Goal: Complete application form

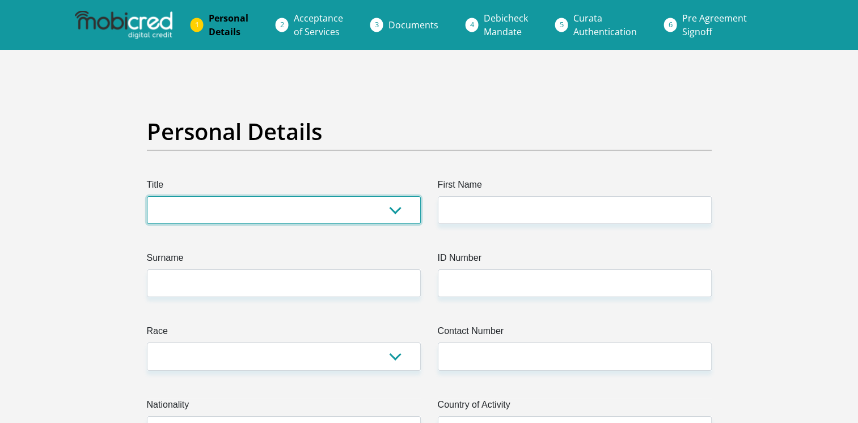
click at [338, 219] on select "Mr Ms Mrs Dr Other" at bounding box center [284, 210] width 274 height 28
select select "Mr"
click at [147, 196] on select "Mr Ms Mrs Dr Other" at bounding box center [284, 210] width 274 height 28
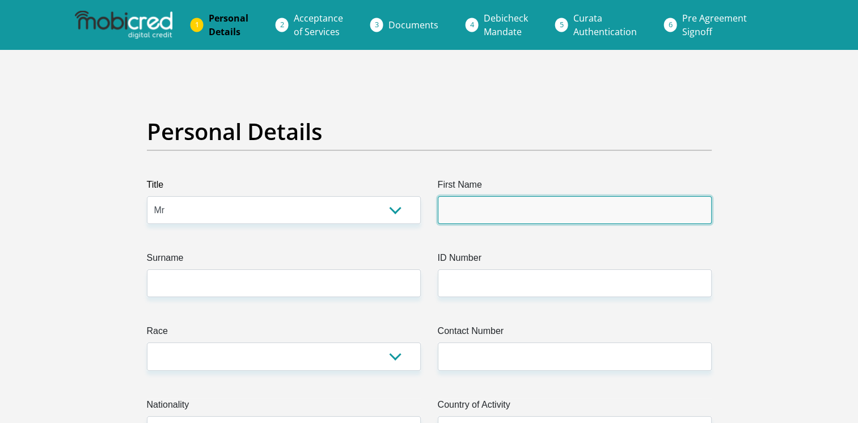
click at [450, 210] on input "First Name" at bounding box center [575, 210] width 274 height 28
type input "Adrian"
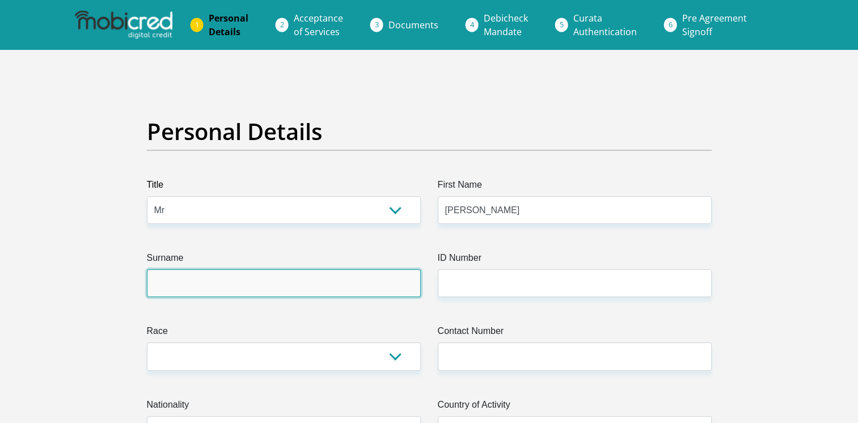
type input "Govender"
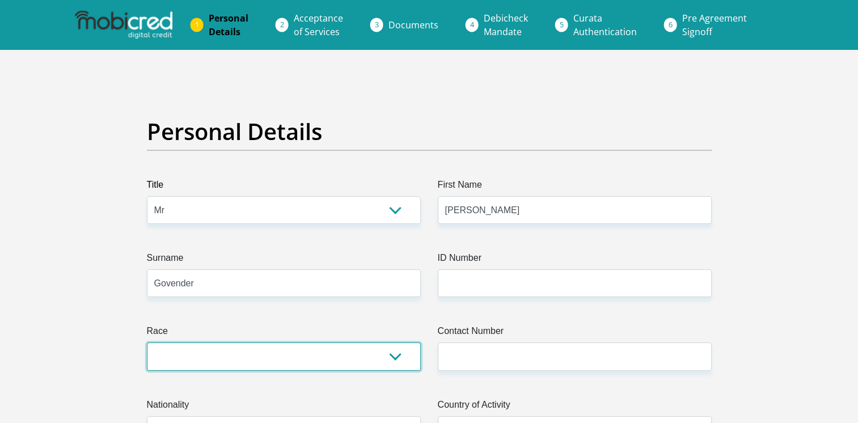
select select "3"
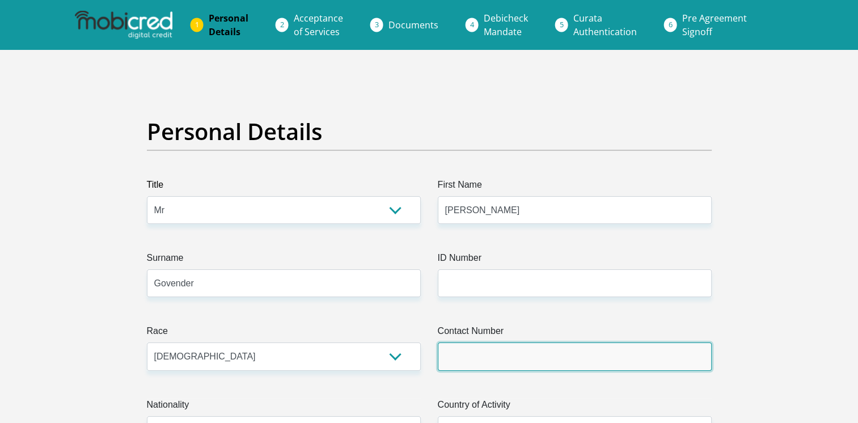
type input "0731055741"
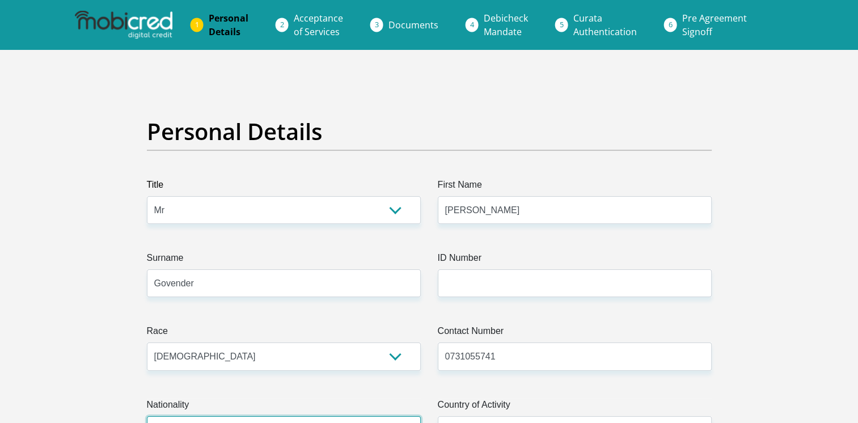
select select "ZAF"
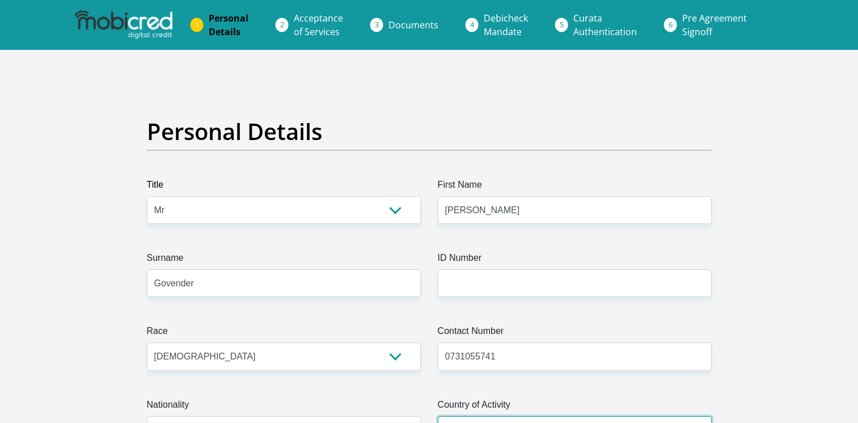
select select "ZAF"
type input "37 Sandfields Road, Tongaat"
type input "37 Sandfields Roads, Tongaat"
type input "Tongaat. Durban"
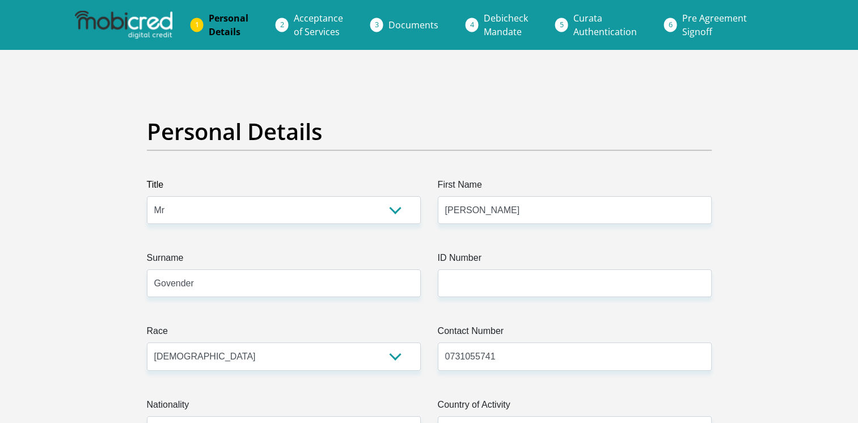
type input "4399"
select select "KwaZulu-Natal"
type input "govenderadrian545@gmail.com"
type input "Adrian1401"
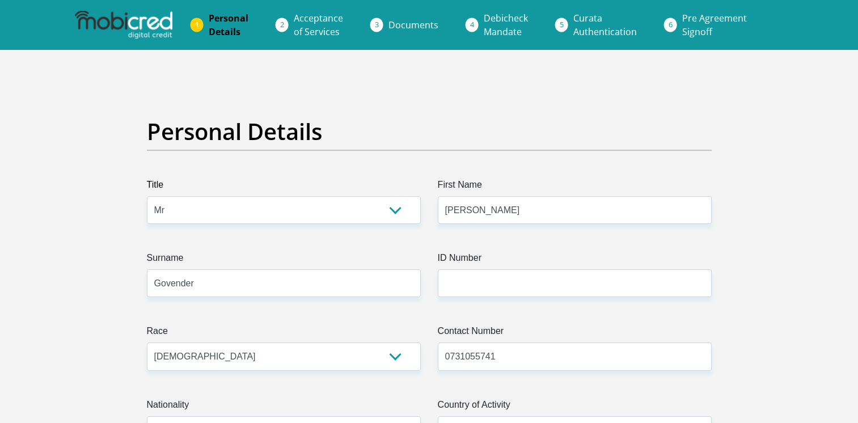
type input "Adrian1401"
type input "9450"
type input "9090"
type input "0"
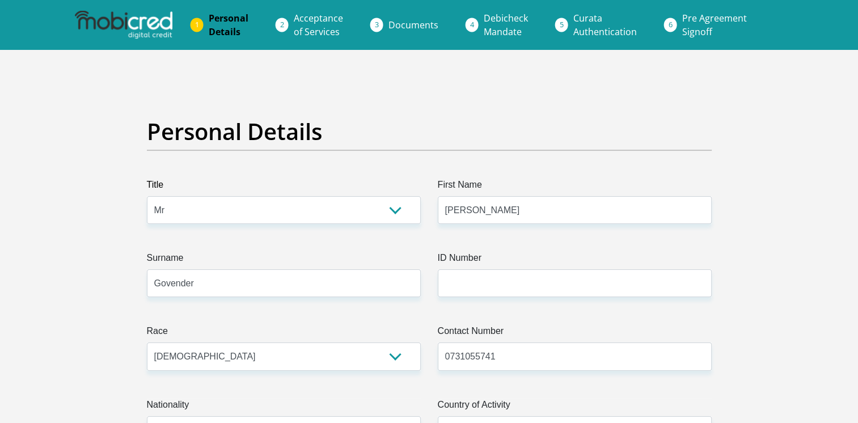
type input "1050"
type input "0"
type input "1500"
type input "0"
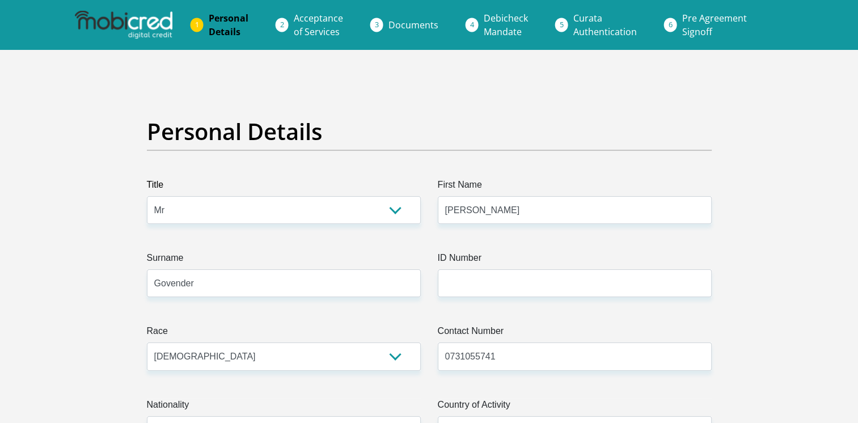
type input "0"
type input "George"
type input "0731055741"
type input "Adrian"
type input "Govender"
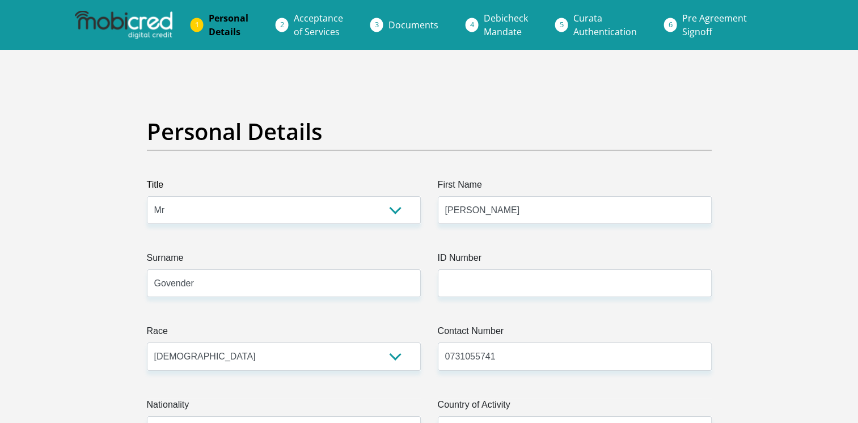
type input "0731055741"
type input "1265795088"
type input "198765"
type input "NEDBANK"
type input "NEDBANK SOUTH AFRICA"
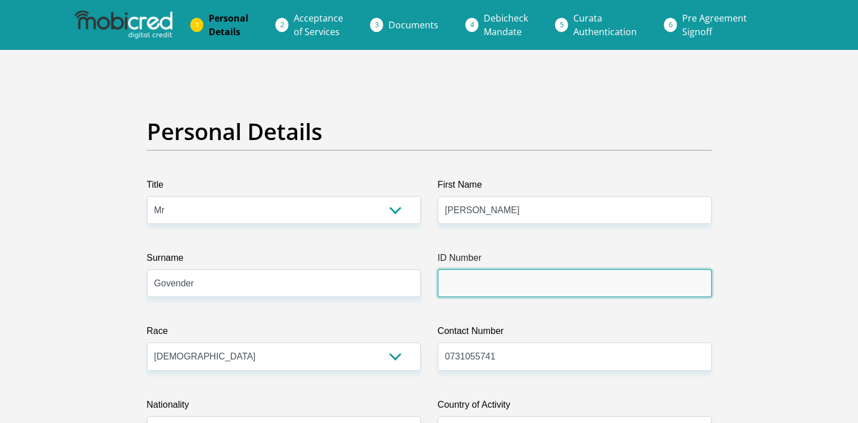
click at [496, 276] on input "ID Number" at bounding box center [575, 283] width 274 height 28
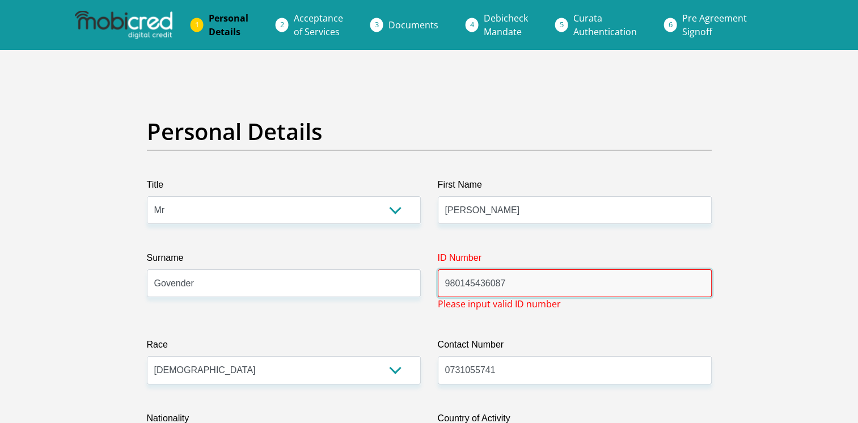
drag, startPoint x: 368, startPoint y: 273, endPoint x: 349, endPoint y: 269, distance: 19.3
type input "0"
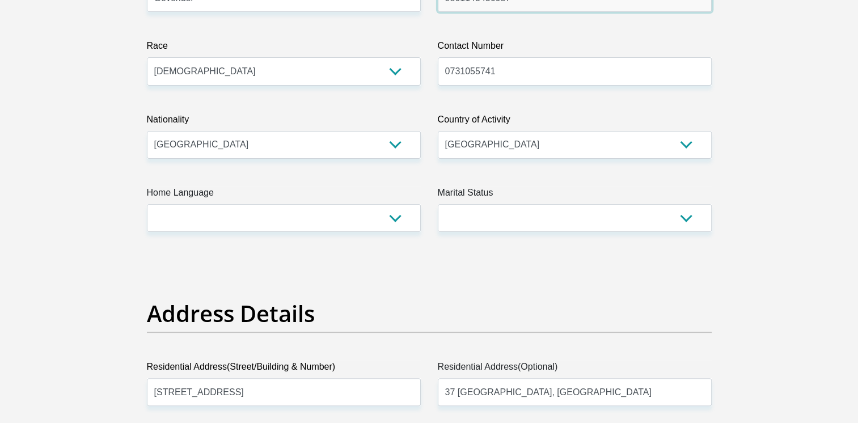
scroll to position [284, 0]
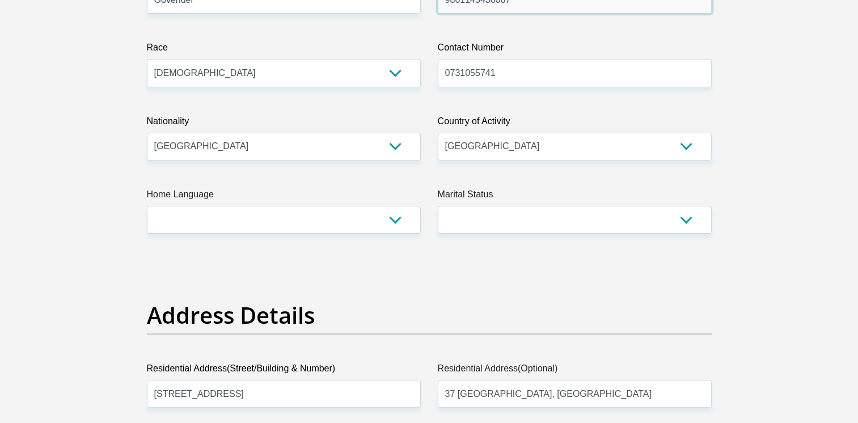
type input "9801145436087"
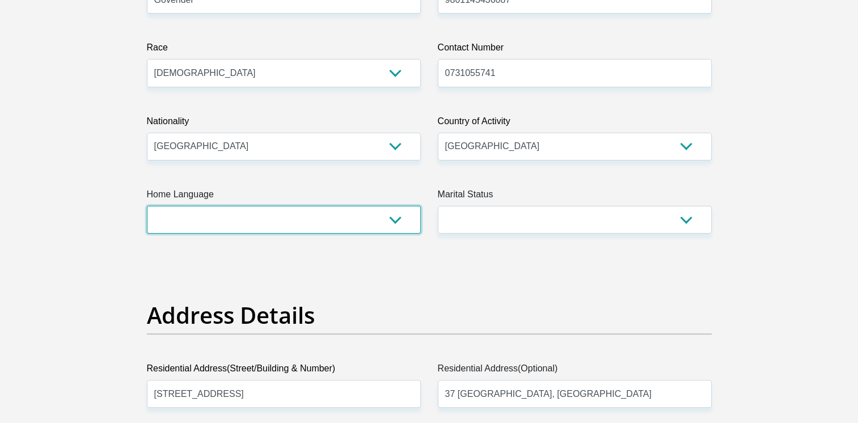
click at [308, 218] on select "Afrikaans English Sepedi South Ndebele Southern Sotho Swati Tsonga Tswana Venda…" at bounding box center [284, 220] width 274 height 28
select select "eng"
click at [147, 206] on select "Afrikaans English Sepedi South Ndebele Southern Sotho Swati Tsonga Tswana Venda…" at bounding box center [284, 220] width 274 height 28
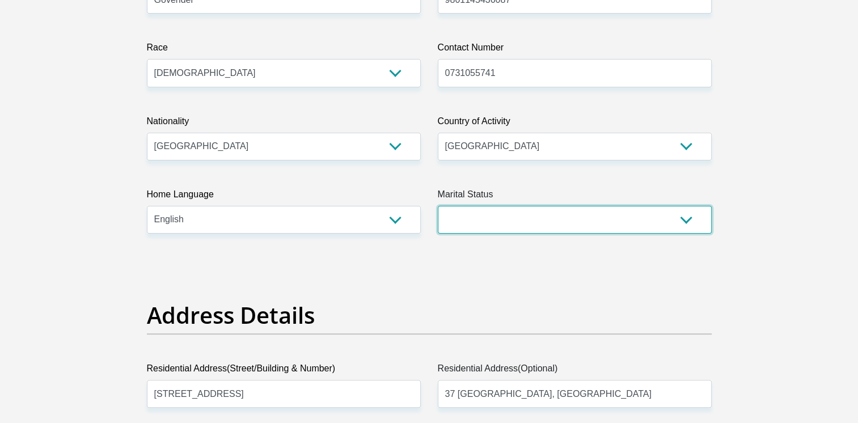
click at [559, 212] on select "Married ANC Single Divorced Widowed Married COP or Customary Law" at bounding box center [575, 220] width 274 height 28
select select "2"
click at [438, 206] on select "Married ANC Single Divorced Widowed Married COP or Customary Law" at bounding box center [575, 220] width 274 height 28
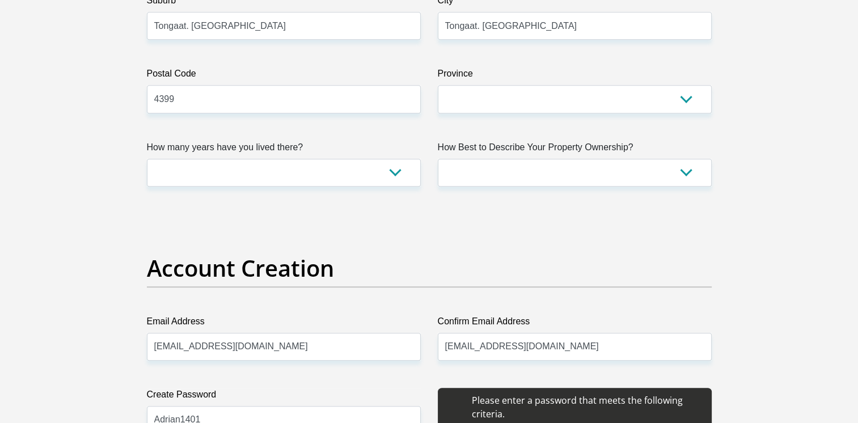
scroll to position [756, 0]
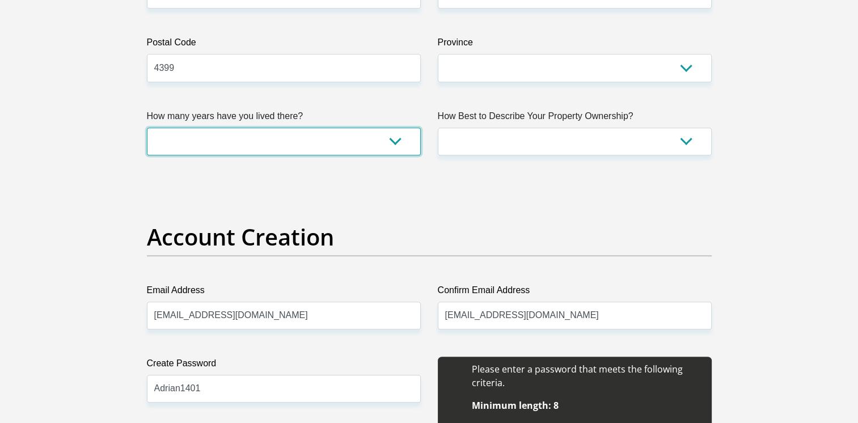
click at [248, 147] on select "less than 1 year 1-3 years 3-5 years 5+ years" at bounding box center [284, 142] width 274 height 28
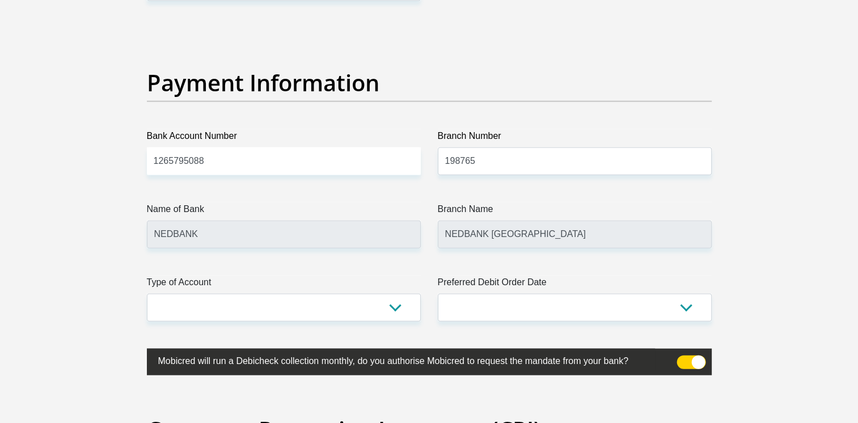
scroll to position [2691, 0]
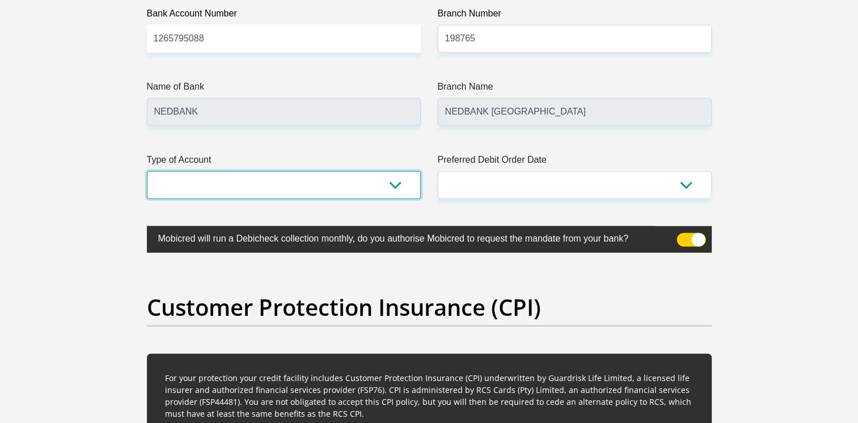
click at [191, 178] on select "Cheque Savings" at bounding box center [284, 185] width 274 height 28
select select "SAV"
click at [147, 171] on select "Cheque Savings" at bounding box center [284, 185] width 274 height 28
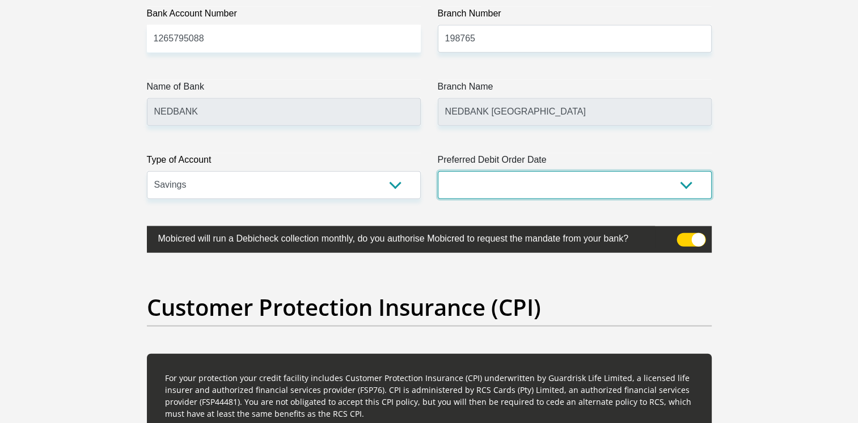
click at [534, 184] on select "1st 2nd 3rd 4th 5th 7th 18th 19th 20th 21st 22nd 23rd 24th 25th 26th 27th 28th …" at bounding box center [575, 185] width 274 height 28
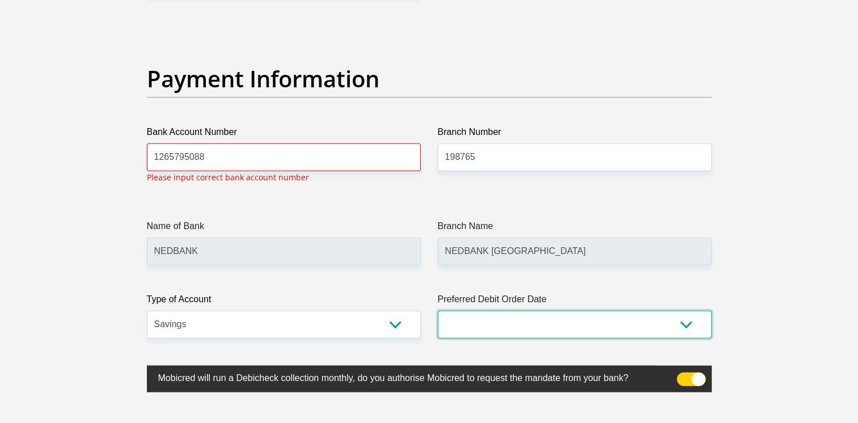
scroll to position [2572, 0]
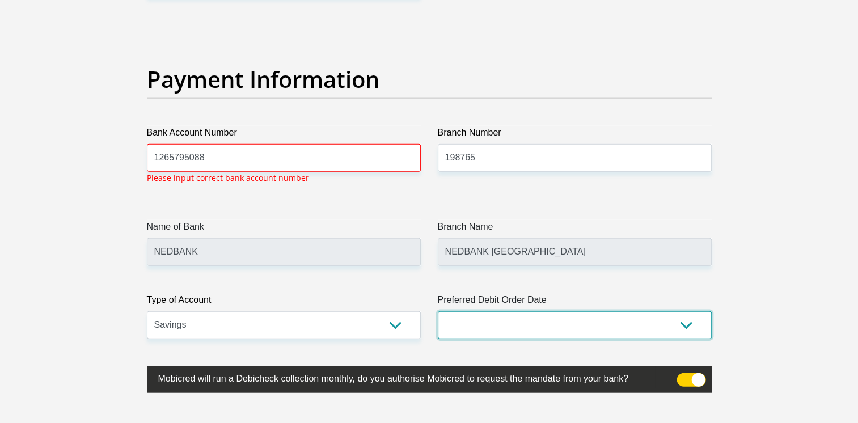
select select "27"
click at [438, 311] on select "1st 2nd 3rd 4th 5th 7th 18th 19th 20th 21st 22nd 23rd 24th 25th 26th 27th 28th …" at bounding box center [575, 325] width 274 height 28
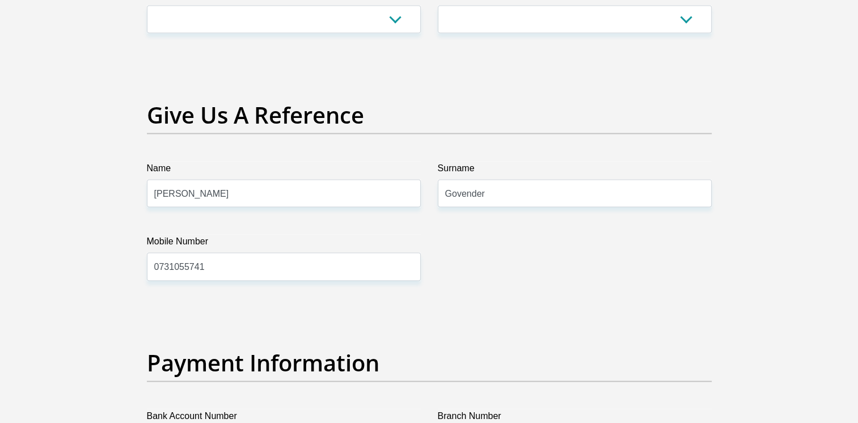
scroll to position [2383, 0]
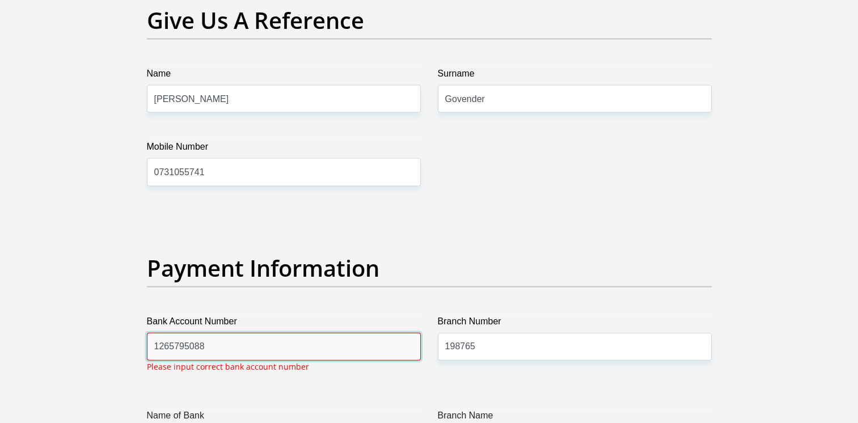
click at [306, 334] on input "1265795088" at bounding box center [284, 347] width 274 height 28
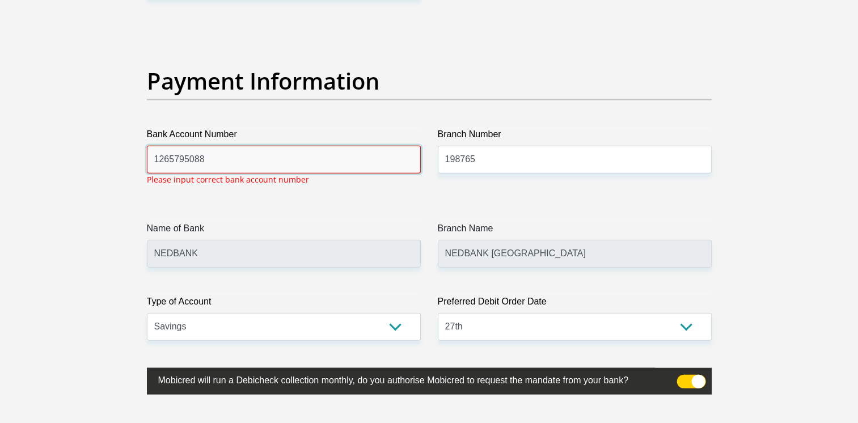
scroll to position [2572, 0]
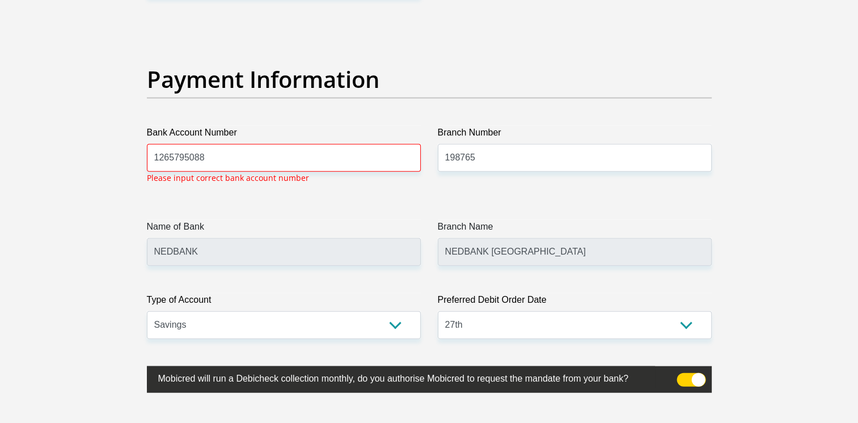
click at [278, 137] on label "Bank Account Number" at bounding box center [284, 135] width 274 height 18
click at [278, 144] on input "1265795088" at bounding box center [284, 158] width 274 height 28
click at [278, 154] on input "1265795088" at bounding box center [284, 158] width 274 height 28
drag, startPoint x: 228, startPoint y: 161, endPoint x: 0, endPoint y: 162, distance: 228.0
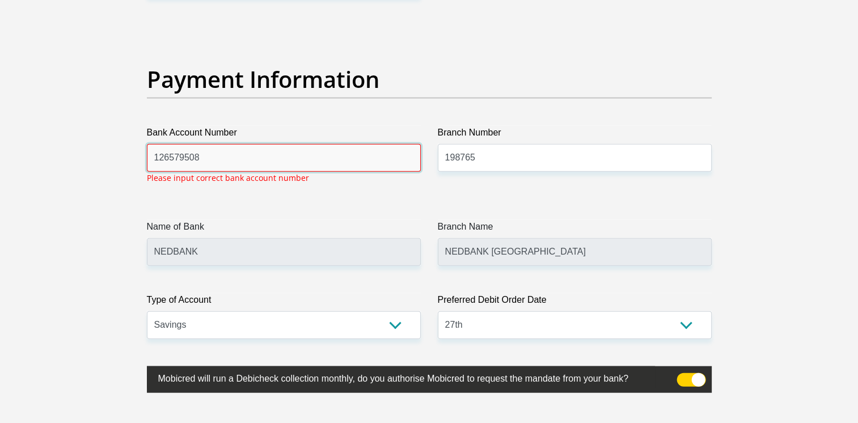
type input "1265795088"
click at [212, 164] on input "1265795088" at bounding box center [284, 158] width 274 height 28
select select "CUR"
click at [147, 311] on select "Cheque Savings" at bounding box center [284, 325] width 274 height 28
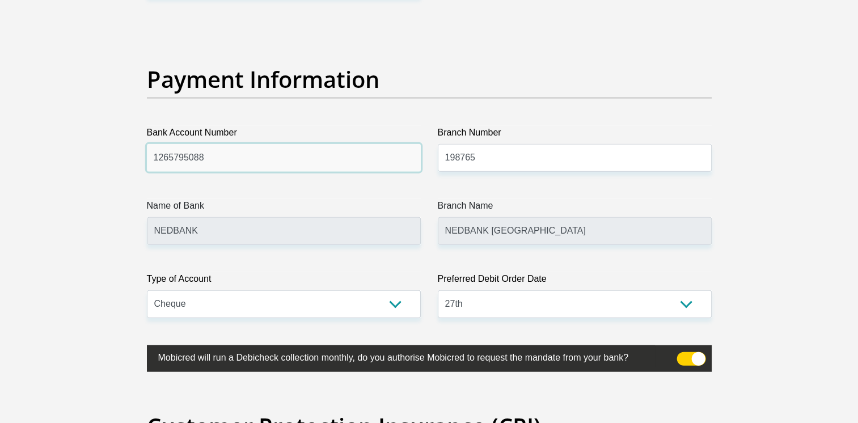
click at [234, 161] on input "1265795088" at bounding box center [284, 158] width 274 height 28
drag, startPoint x: 272, startPoint y: 159, endPoint x: 60, endPoint y: 146, distance: 211.9
type input "1265795088"
click at [672, 94] on div "Payment Information" at bounding box center [429, 96] width 582 height 60
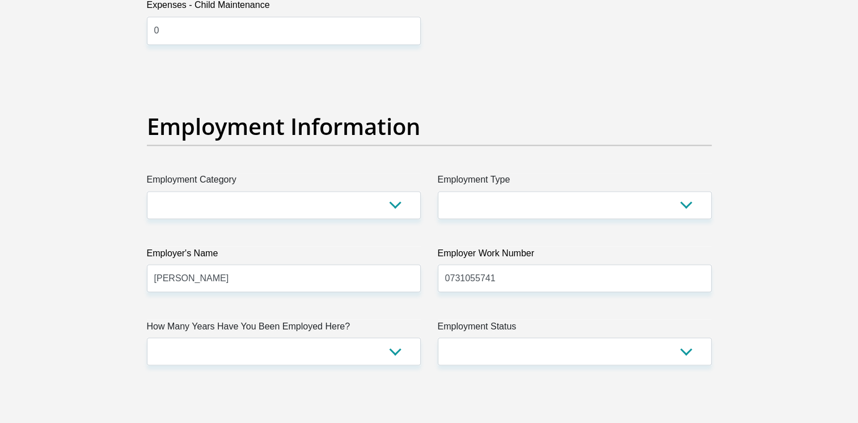
scroll to position [1910, 0]
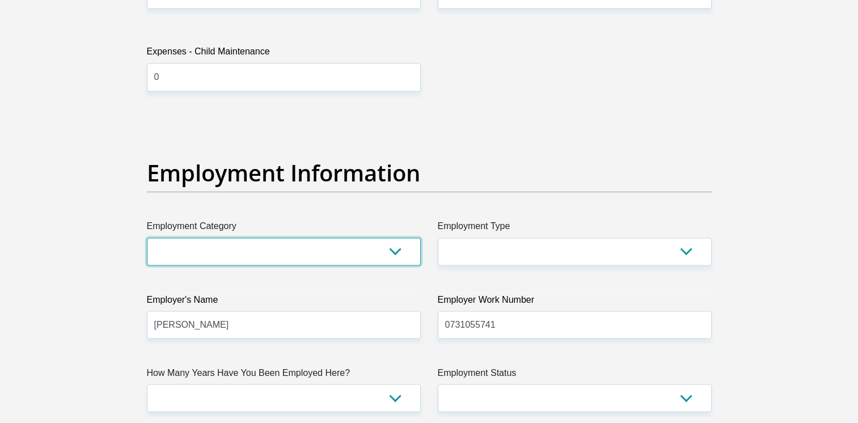
click at [279, 251] on select "AGRICULTURE ALCOHOL & TOBACCO CONSTRUCTION MATERIALS METALLURGY EQUIPMENT FOR R…" at bounding box center [284, 252] width 274 height 28
select select "20"
click at [147, 238] on select "AGRICULTURE ALCOHOL & TOBACCO CONSTRUCTION MATERIALS METALLURGY EQUIPMENT FOR R…" at bounding box center [284, 252] width 274 height 28
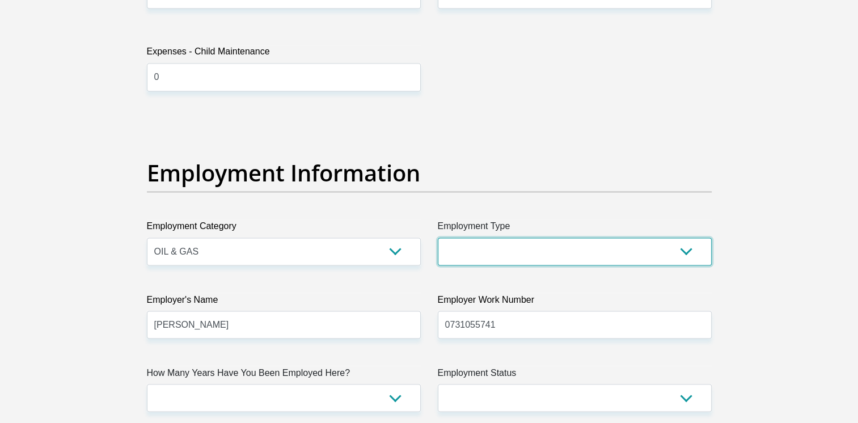
click at [583, 254] on select "College/Lecturer Craft Seller Creative Driver Executive Farmer Forces - Non Com…" at bounding box center [575, 252] width 274 height 28
select select "Service Industry"
click at [438, 238] on select "College/Lecturer Craft Seller Creative Driver Executive Farmer Forces - Non Com…" at bounding box center [575, 252] width 274 height 28
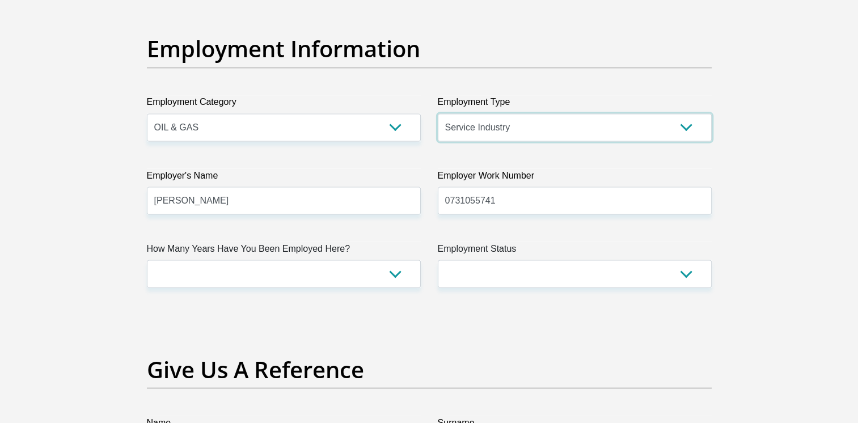
scroll to position [2099, 0]
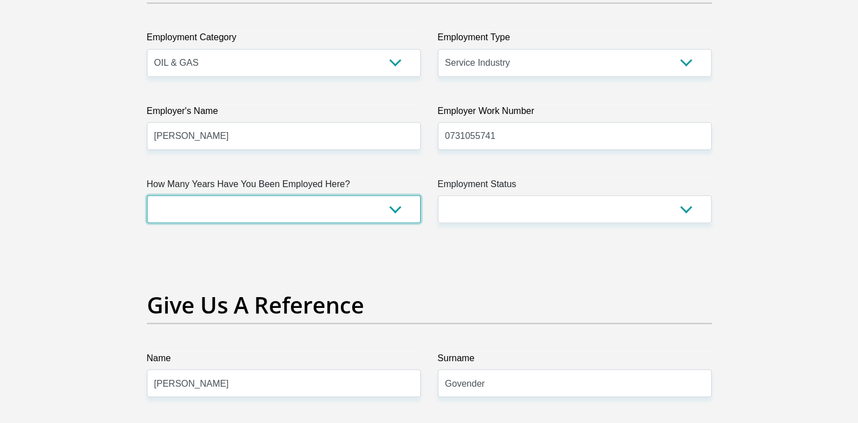
click at [303, 206] on select "less than 1 year 1-3 years 3-5 years 5+ years" at bounding box center [284, 209] width 274 height 28
select select "24"
click at [147, 195] on select "less than 1 year 1-3 years 3-5 years 5+ years" at bounding box center [284, 209] width 274 height 28
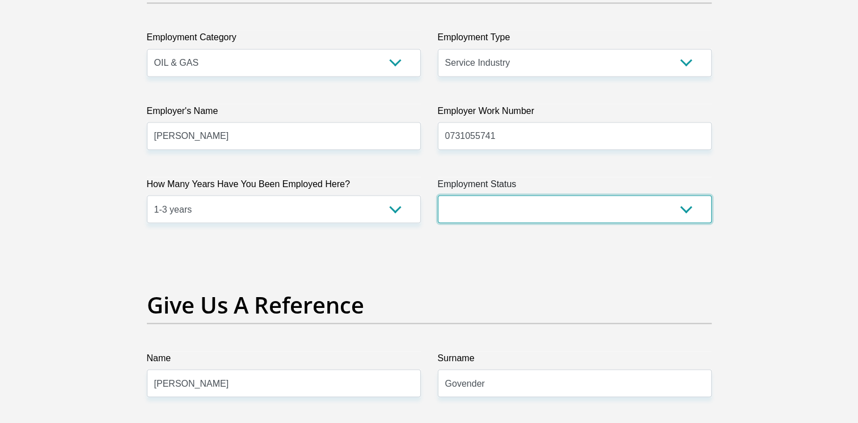
click at [496, 200] on select "Permanent/Full-time Part-time/Casual Contract Worker Self-Employed Housewife Re…" at bounding box center [575, 209] width 274 height 28
select select "1"
click at [438, 195] on select "Permanent/Full-time Part-time/Casual Contract Worker Self-Employed Housewife Re…" at bounding box center [575, 209] width 274 height 28
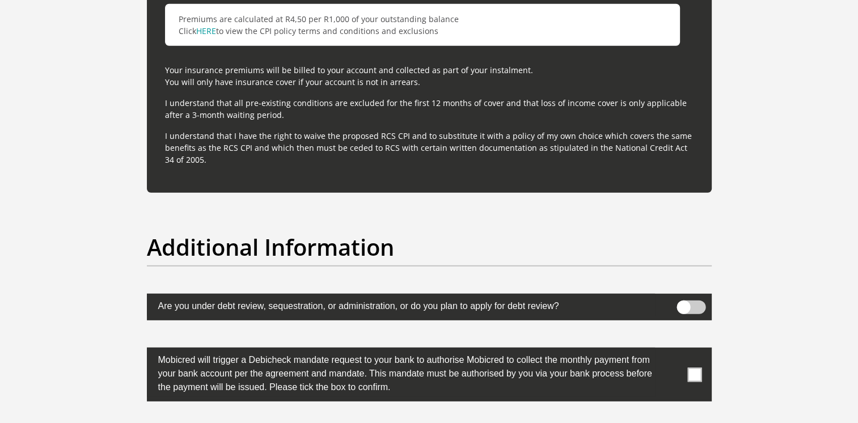
scroll to position [3517, 0]
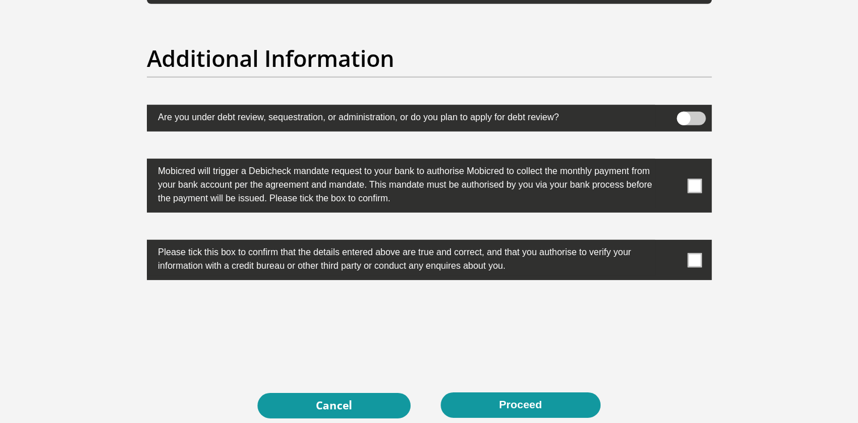
click at [695, 191] on label at bounding box center [429, 186] width 565 height 54
click at [672, 162] on input "checkbox" at bounding box center [672, 162] width 0 height 0
click at [692, 259] on span at bounding box center [694, 260] width 14 height 14
click at [672, 243] on input "checkbox" at bounding box center [672, 243] width 0 height 0
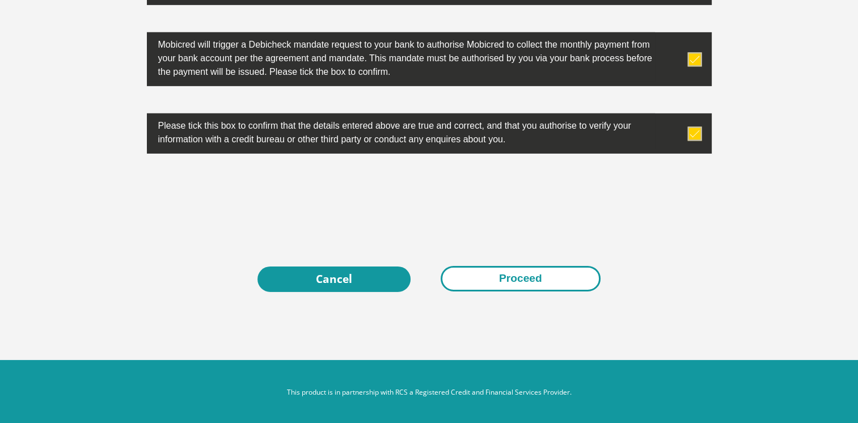
click at [558, 266] on button "Proceed" at bounding box center [521, 279] width 160 height 26
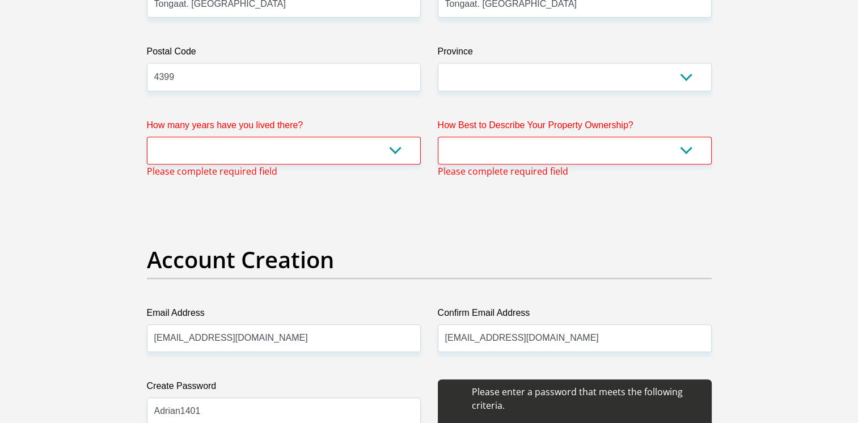
scroll to position [740, 0]
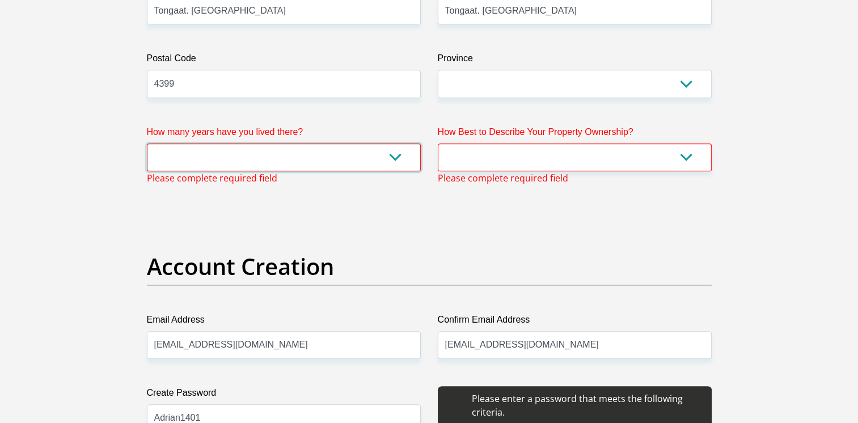
click at [204, 161] on select "less than 1 year 1-3 years 3-5 years 5+ years" at bounding box center [284, 158] width 274 height 28
select select "5"
click at [147, 144] on select "less than 1 year 1-3 years 3-5 years 5+ years" at bounding box center [284, 158] width 274 height 28
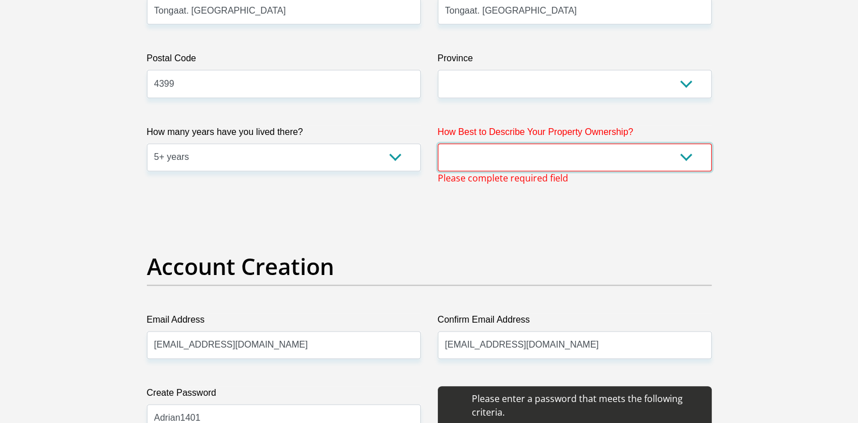
click at [534, 165] on select "Owned Rented Family Owned Company Dwelling" at bounding box center [575, 158] width 274 height 28
select select "parents"
click at [438, 144] on select "Owned Rented Family Owned Company Dwelling" at bounding box center [575, 158] width 274 height 28
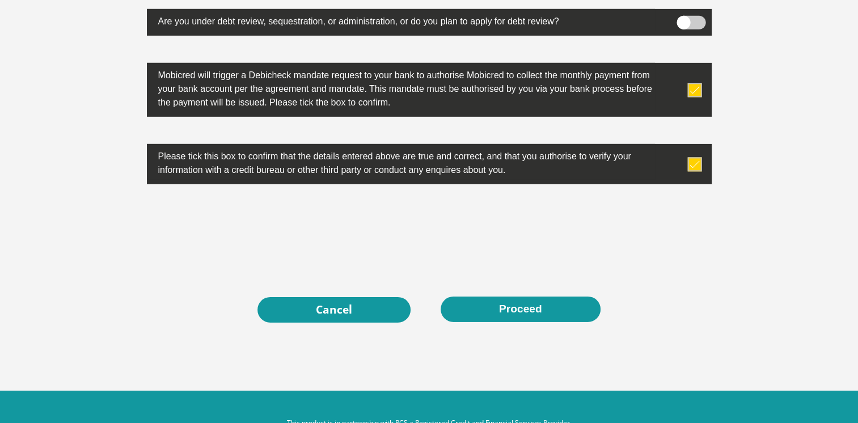
scroll to position [3644, 0]
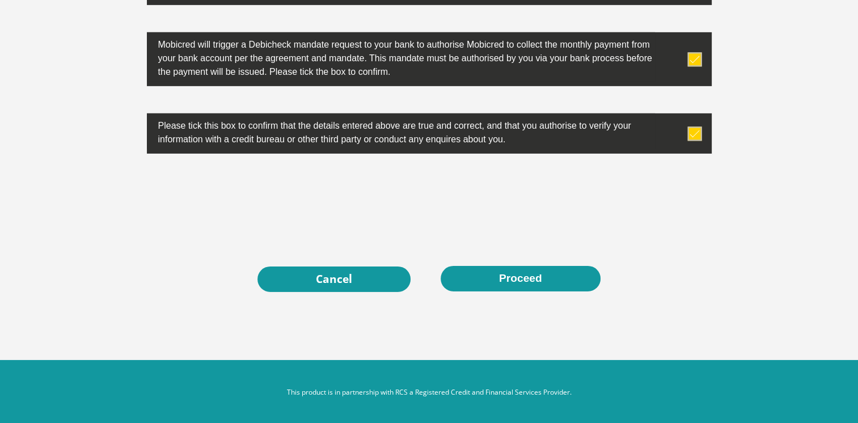
drag, startPoint x: 554, startPoint y: 278, endPoint x: 533, endPoint y: 47, distance: 232.3
click at [552, 278] on button "Proceed" at bounding box center [521, 279] width 160 height 26
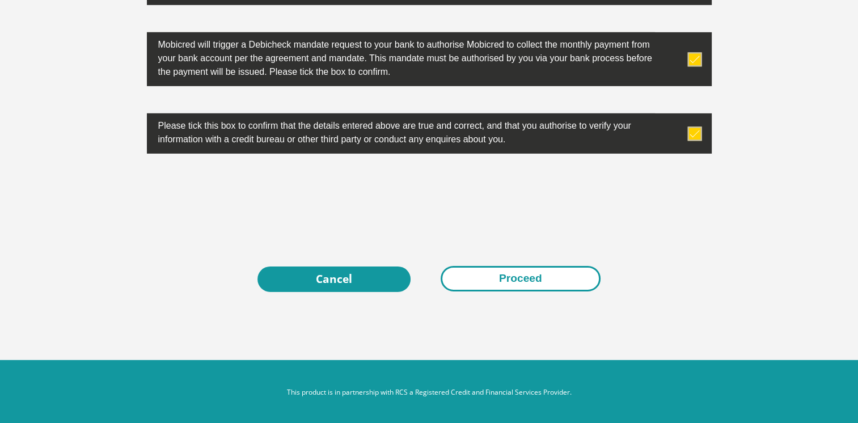
click at [495, 278] on button "Proceed" at bounding box center [521, 279] width 160 height 26
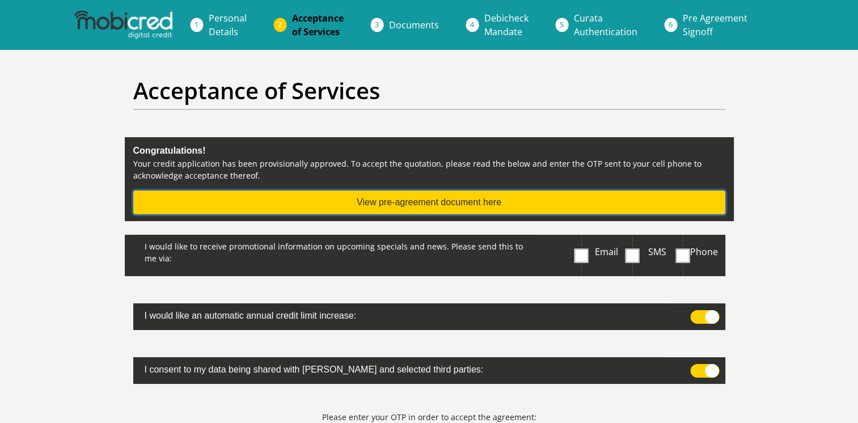
click at [534, 196] on button "View pre-agreement document here" at bounding box center [429, 203] width 592 height 24
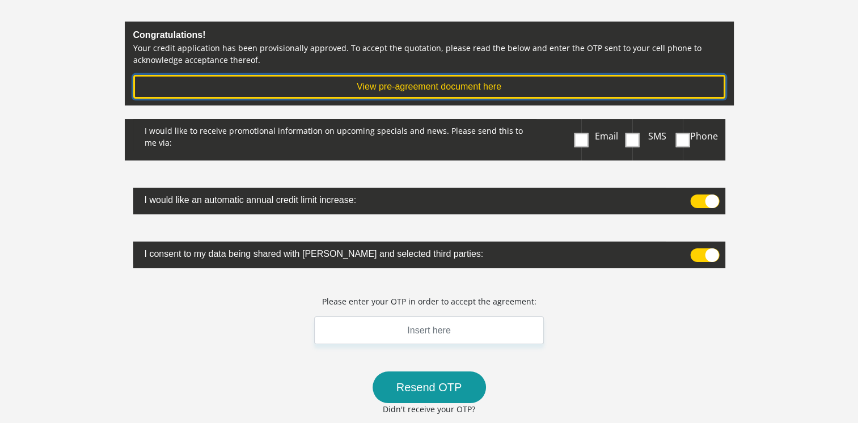
scroll to position [94, 0]
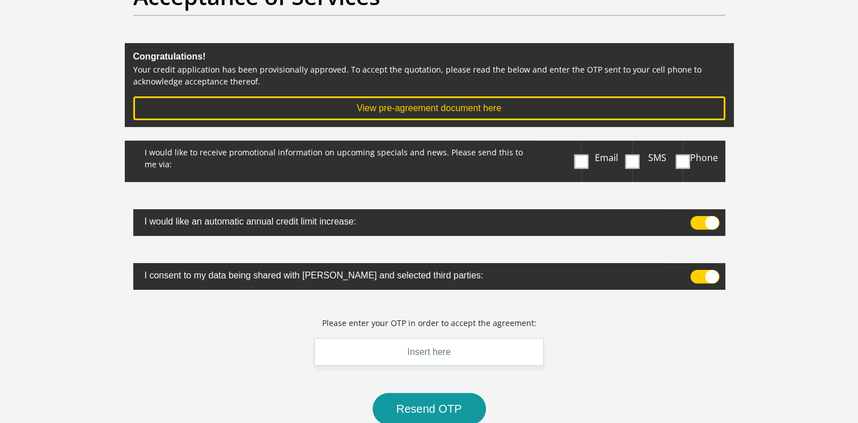
click at [578, 163] on span at bounding box center [582, 161] width 14 height 14
click at [584, 144] on input "Email" at bounding box center [584, 144] width 0 height 0
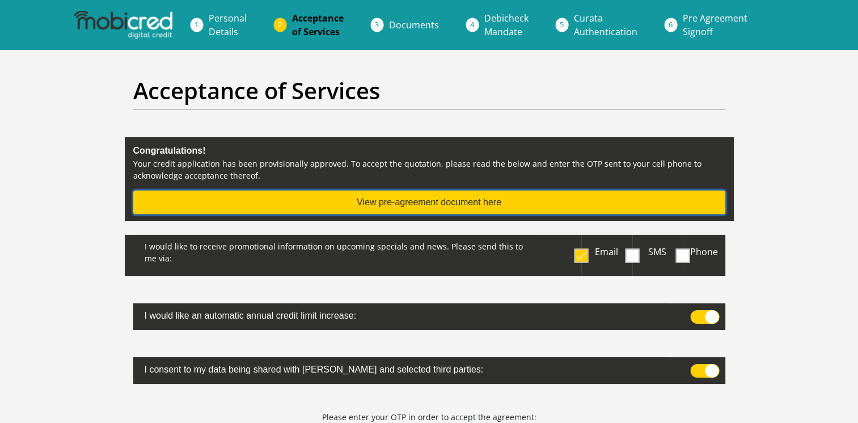
click at [407, 203] on button "View pre-agreement document here" at bounding box center [429, 203] width 592 height 24
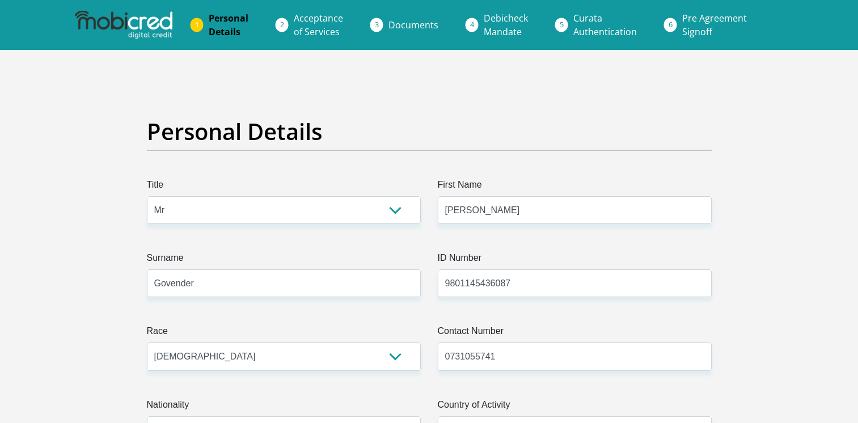
select select "Mr"
select select "3"
select select "ZAF"
select select "eng"
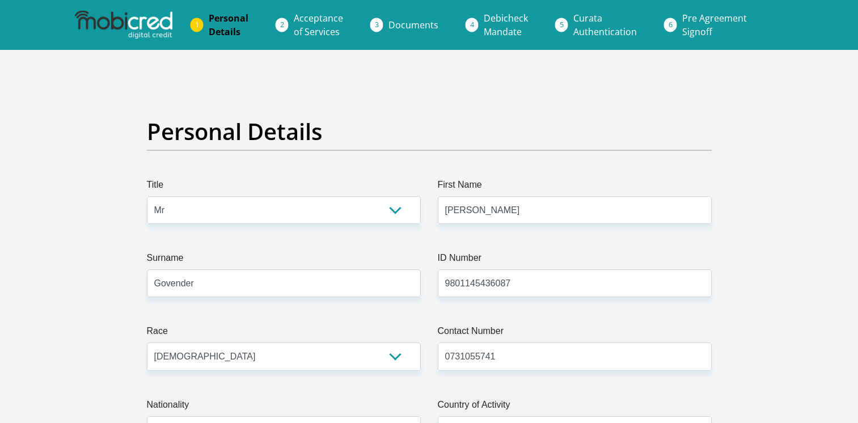
select select "2"
select select "KwaZulu-Natal"
select select "5"
select select "parents"
select select "20"
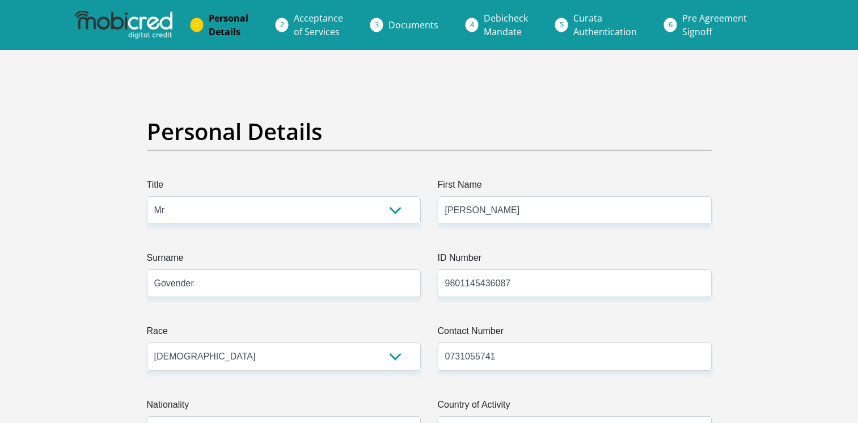
select select "Service Industry"
select select "24"
select select "1"
select select "CUR"
select select "27"
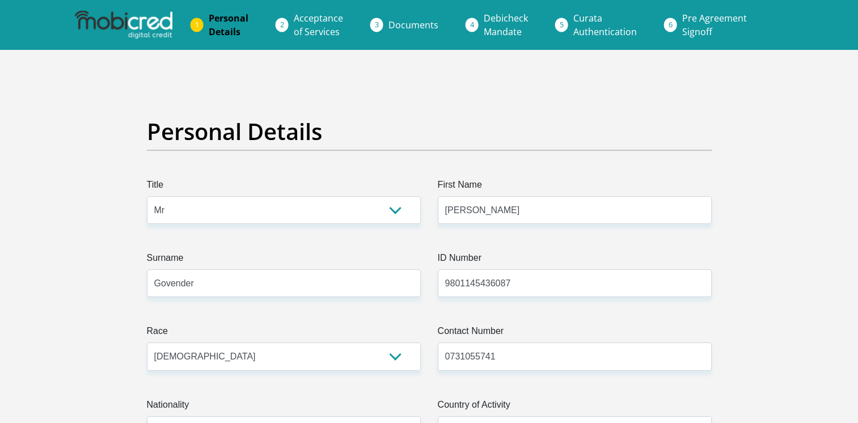
scroll to position [3644, 0]
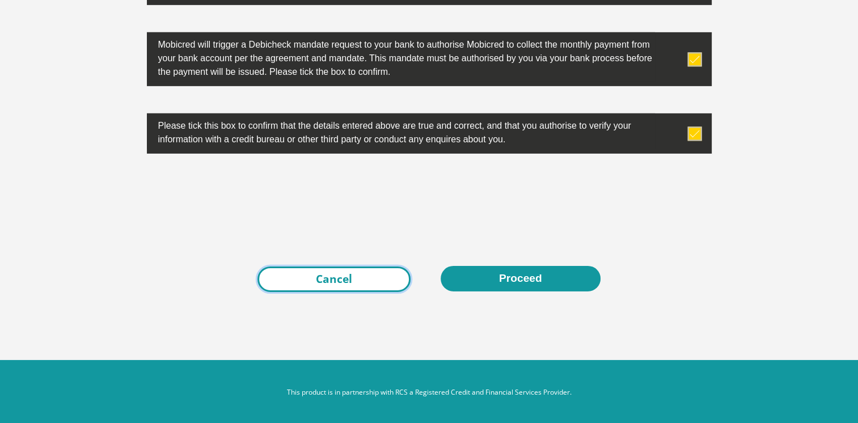
click at [375, 277] on link "Cancel" at bounding box center [334, 280] width 153 height 26
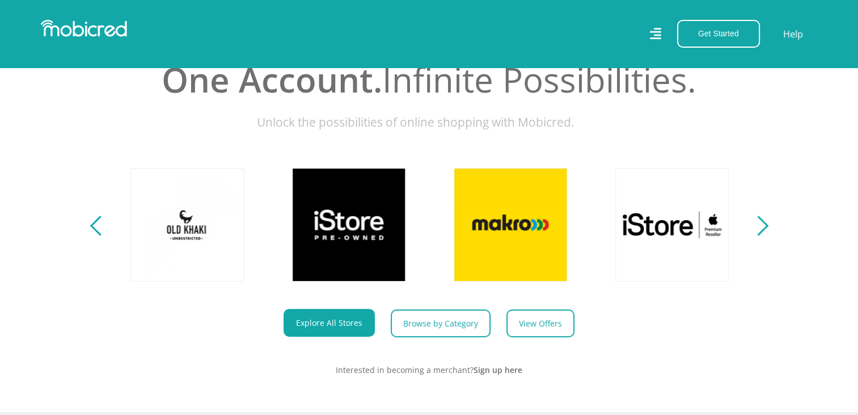
scroll to position [472, 0]
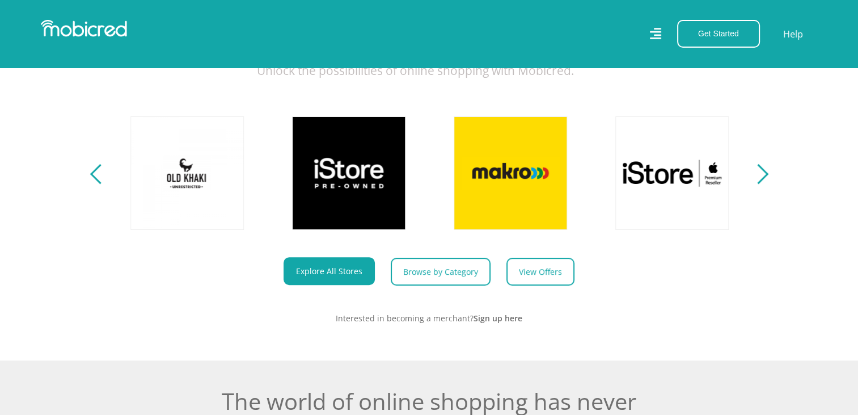
click at [763, 184] on div "Next" at bounding box center [758, 174] width 20 height 20
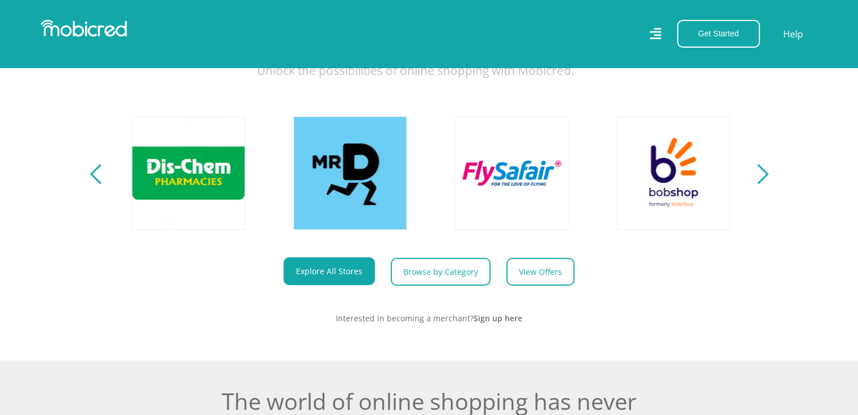
scroll to position [0, 1454]
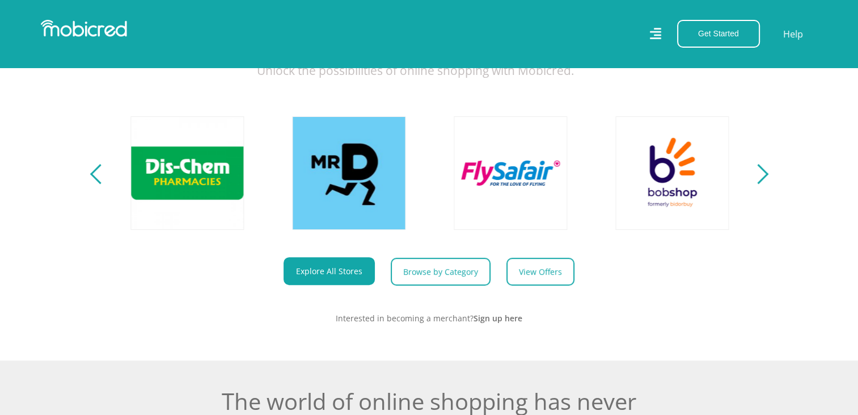
click at [771, 188] on section "Explore One Account. Infinite Possibilities. Unlock the possibilities of online…" at bounding box center [429, 151] width 858 height 418
click at [762, 182] on div "Next" at bounding box center [758, 174] width 20 height 20
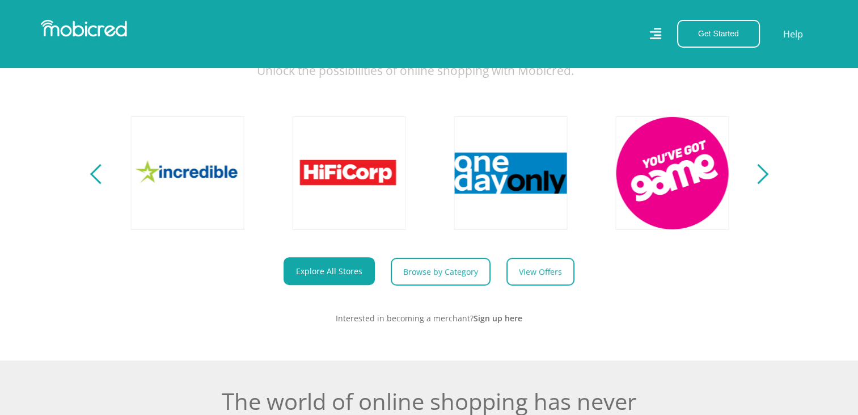
click at [761, 181] on div "Next" at bounding box center [758, 174] width 20 height 20
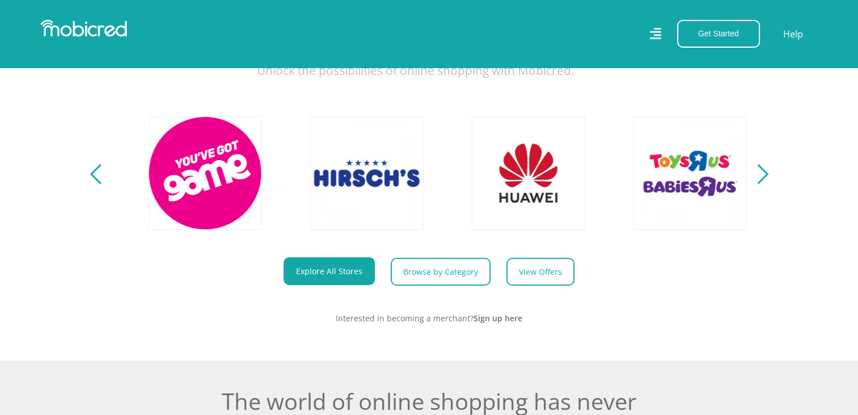
click at [761, 181] on div "Next" at bounding box center [758, 174] width 20 height 20
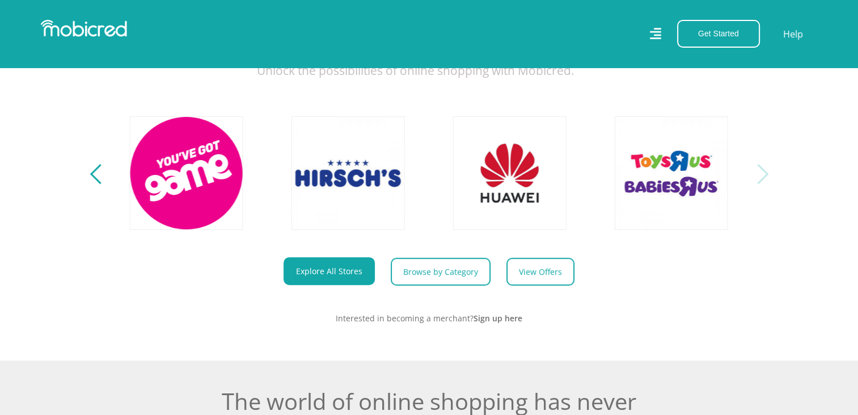
click at [88, 183] on section "Explore One Account. Infinite Possibilities. Unlock the possibilities of online…" at bounding box center [429, 151] width 858 height 418
click at [95, 184] on div "Previous" at bounding box center [100, 174] width 20 height 20
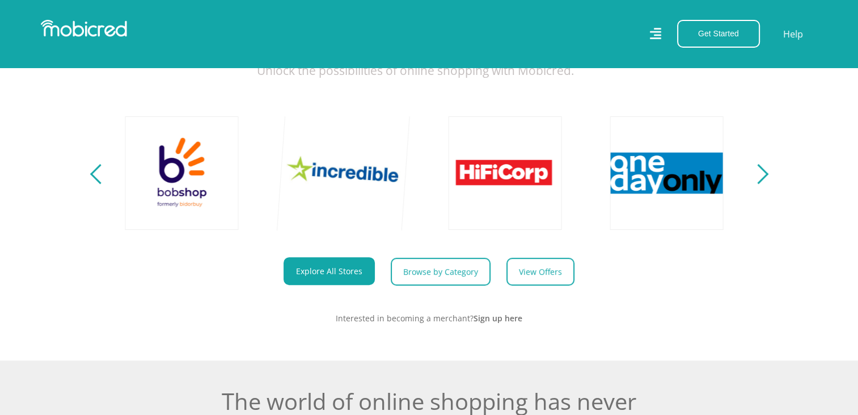
scroll to position [0, 1940]
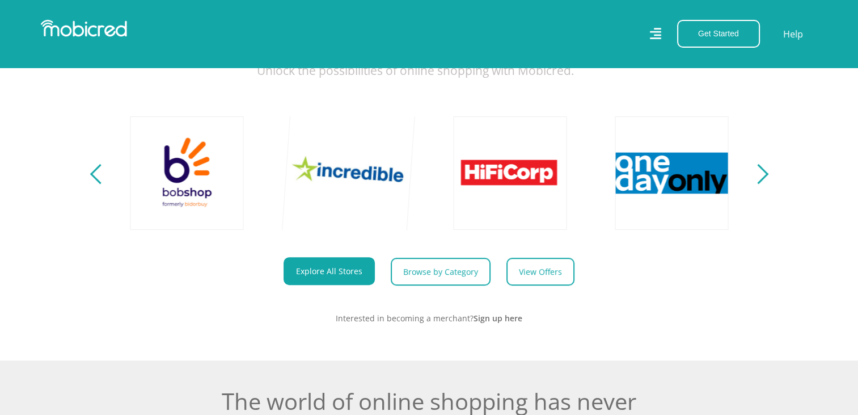
click at [326, 198] on link at bounding box center [348, 172] width 133 height 133
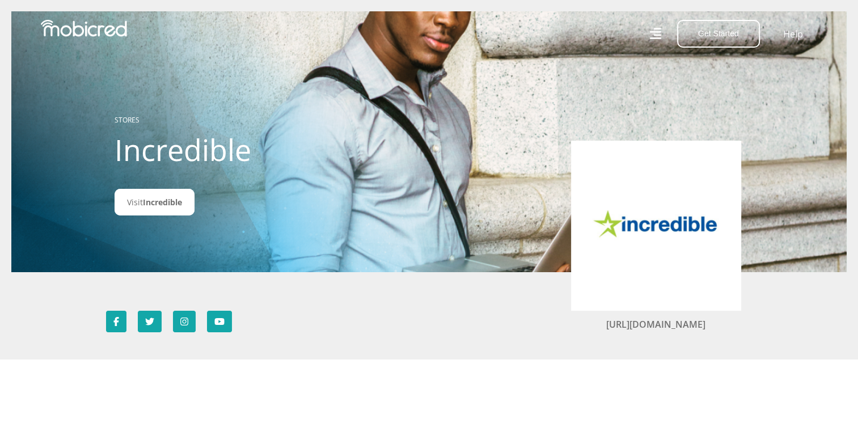
click at [630, 239] on img at bounding box center [656, 226] width 136 height 136
